Goal: Navigation & Orientation: Find specific page/section

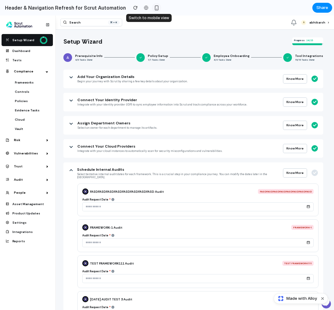
click at [154, 6] on div "button" at bounding box center [156, 7] width 5 height 5
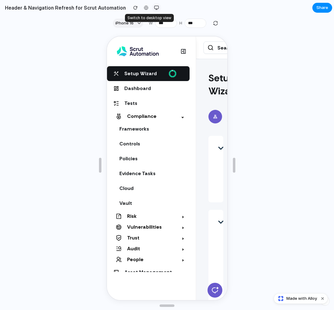
click at [154, 6] on div "button" at bounding box center [156, 7] width 5 height 5
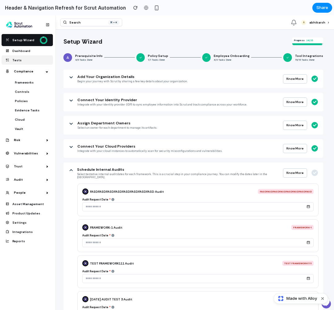
click at [16, 62] on span "Tests" at bounding box center [28, 59] width 45 height 9
click at [21, 76] on div "Compliance" at bounding box center [25, 71] width 51 height 13
click at [23, 82] on span "Frameworks" at bounding box center [31, 82] width 32 height 9
click at [301, 80] on span "Know More" at bounding box center [294, 79] width 17 height 4
click at [314, 21] on h4 "abhikarsh" at bounding box center [317, 22] width 16 height 4
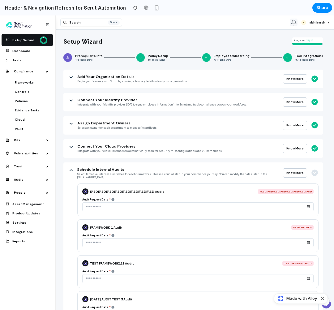
click at [297, 21] on button "11" at bounding box center [294, 23] width 8 height 8
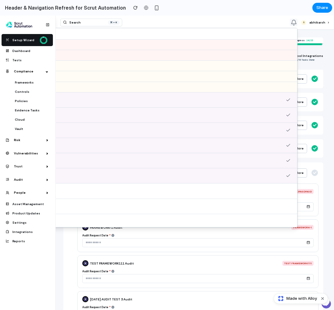
click at [297, 21] on icon "Notifications" at bounding box center [294, 22] width 6 height 6
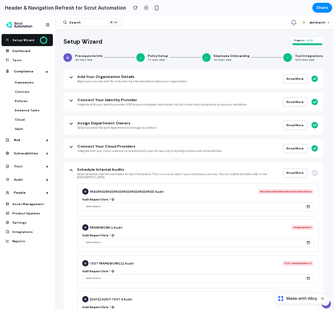
click at [218, 243] on input "text" at bounding box center [193, 242] width 223 height 9
click at [158, 238] on input "text" at bounding box center [193, 242] width 223 height 9
click at [116, 225] on h4 "FRAMEWORK-1 Audit" at bounding box center [106, 227] width 32 height 4
click at [102, 184] on div "FASDFASDFASDFASDFASDFASDFASDFASD Audit FASDFASDFASDFASDFASDFASDFASDFASD Audit R…" at bounding box center [197, 199] width 241 height 33
click at [73, 169] on icon at bounding box center [71, 170] width 6 height 6
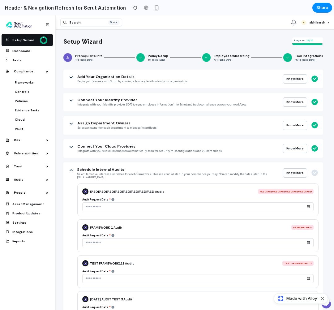
click at [70, 144] on icon at bounding box center [71, 147] width 6 height 6
click at [71, 148] on icon at bounding box center [71, 147] width 6 height 6
click at [22, 176] on div "Audit" at bounding box center [25, 179] width 51 height 13
click at [23, 190] on span "People" at bounding box center [30, 192] width 32 height 5
